Goal: Task Accomplishment & Management: Manage account settings

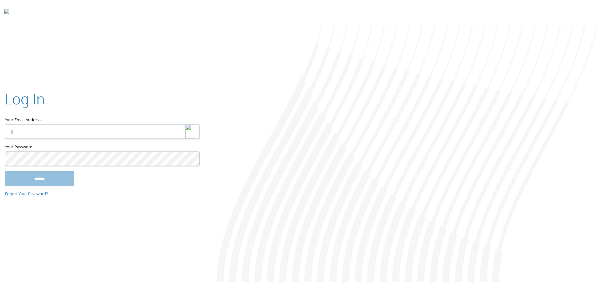
drag, startPoint x: 204, startPoint y: 132, endPoint x: 187, endPoint y: 133, distance: 17.7
click at [203, 132] on div "Log In Your Email Address Your Password This field is required ****** Forgot Yo…" at bounding box center [306, 154] width 612 height 257
click at [192, 133] on div "Your Email Address" at bounding box center [102, 115] width 194 height 55
click at [235, 124] on div at bounding box center [408, 154] width 408 height 257
click at [188, 132] on div "Your Email Address" at bounding box center [102, 115] width 194 height 55
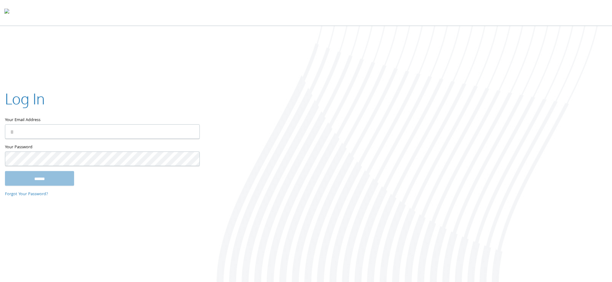
click at [0, 0] on img at bounding box center [0, 0] width 0 height 0
click at [192, 128] on img at bounding box center [189, 131] width 9 height 15
click at [188, 132] on img at bounding box center [189, 131] width 9 height 15
click at [120, 129] on input "Your Email Address" at bounding box center [102, 131] width 195 height 15
click at [250, 95] on div at bounding box center [408, 154] width 408 height 257
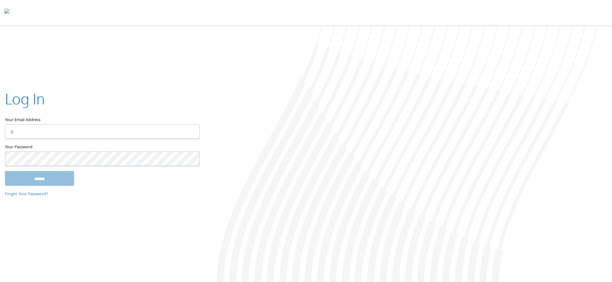
click at [267, 86] on div at bounding box center [408, 154] width 408 height 257
drag, startPoint x: 181, startPoint y: 128, endPoint x: 195, endPoint y: 129, distance: 13.6
click at [181, 128] on input "Your Email Address" at bounding box center [102, 131] width 195 height 15
click at [189, 133] on img at bounding box center [189, 131] width 9 height 15
click at [84, 125] on input "Your Email Address" at bounding box center [102, 131] width 195 height 15
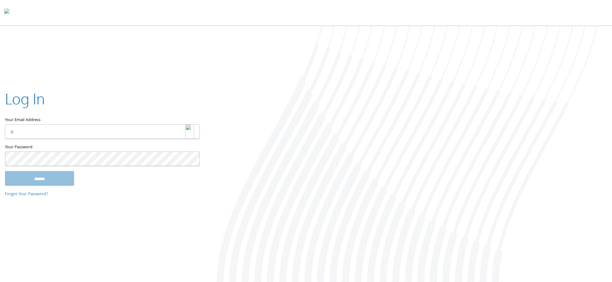
click at [192, 130] on img at bounding box center [189, 131] width 9 height 15
type input "**********"
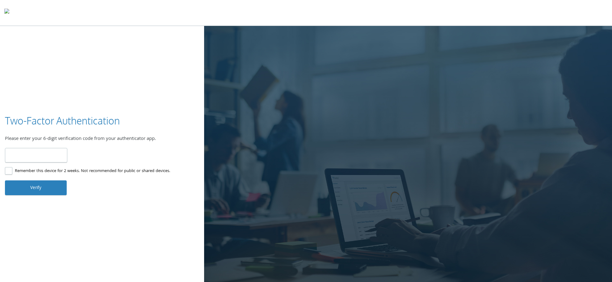
type input "******"
